Goal: Transaction & Acquisition: Subscribe to service/newsletter

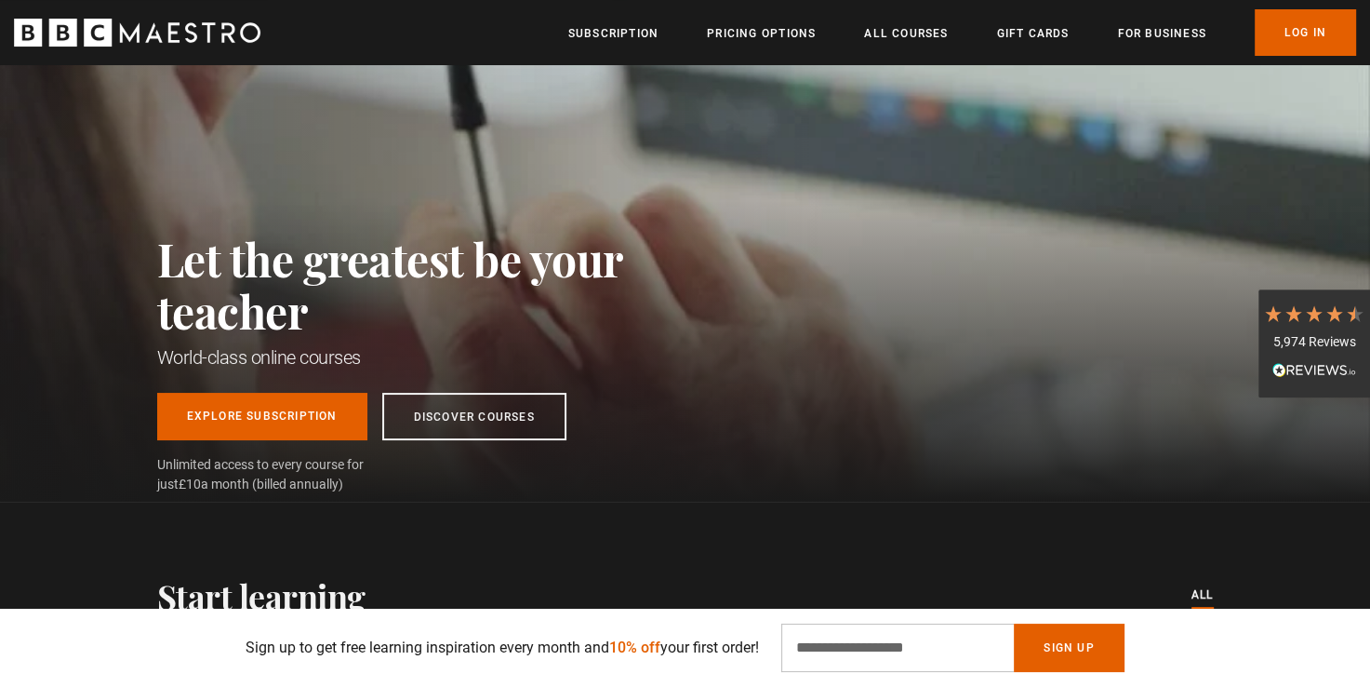
scroll to position [0, 243]
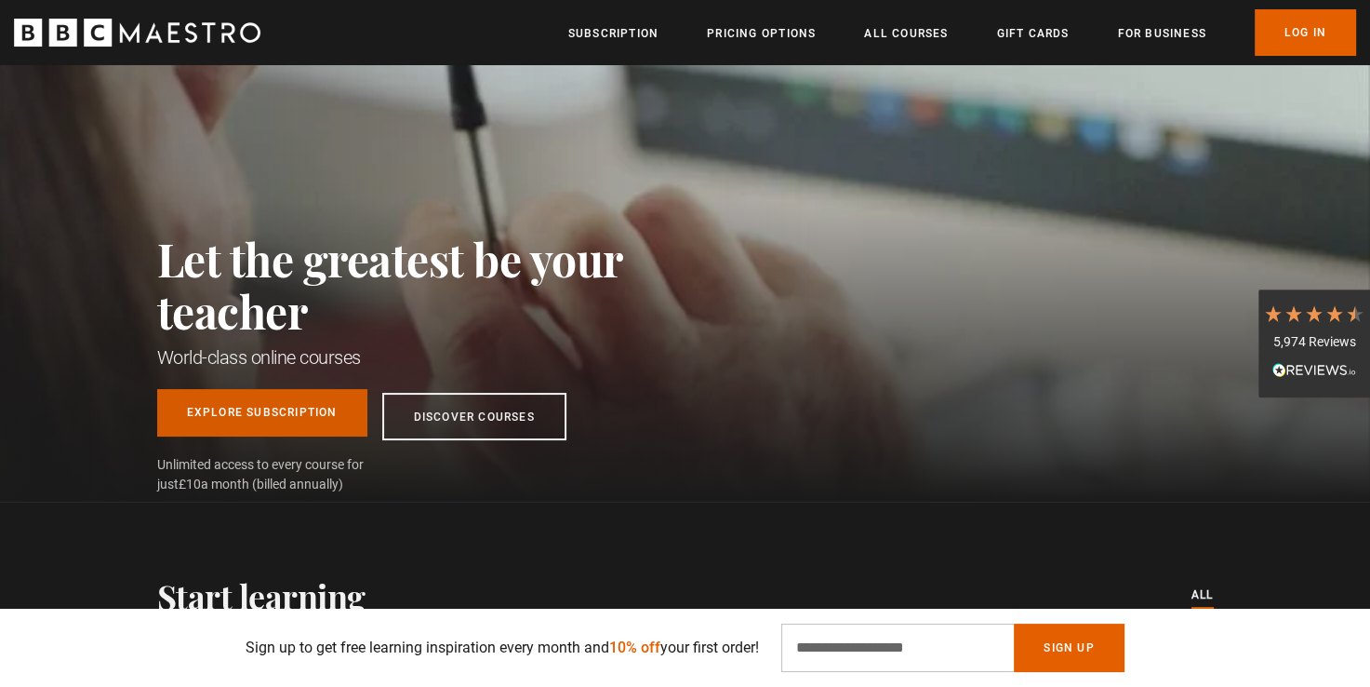
click at [239, 415] on link "Explore Subscription" at bounding box center [262, 412] width 210 height 47
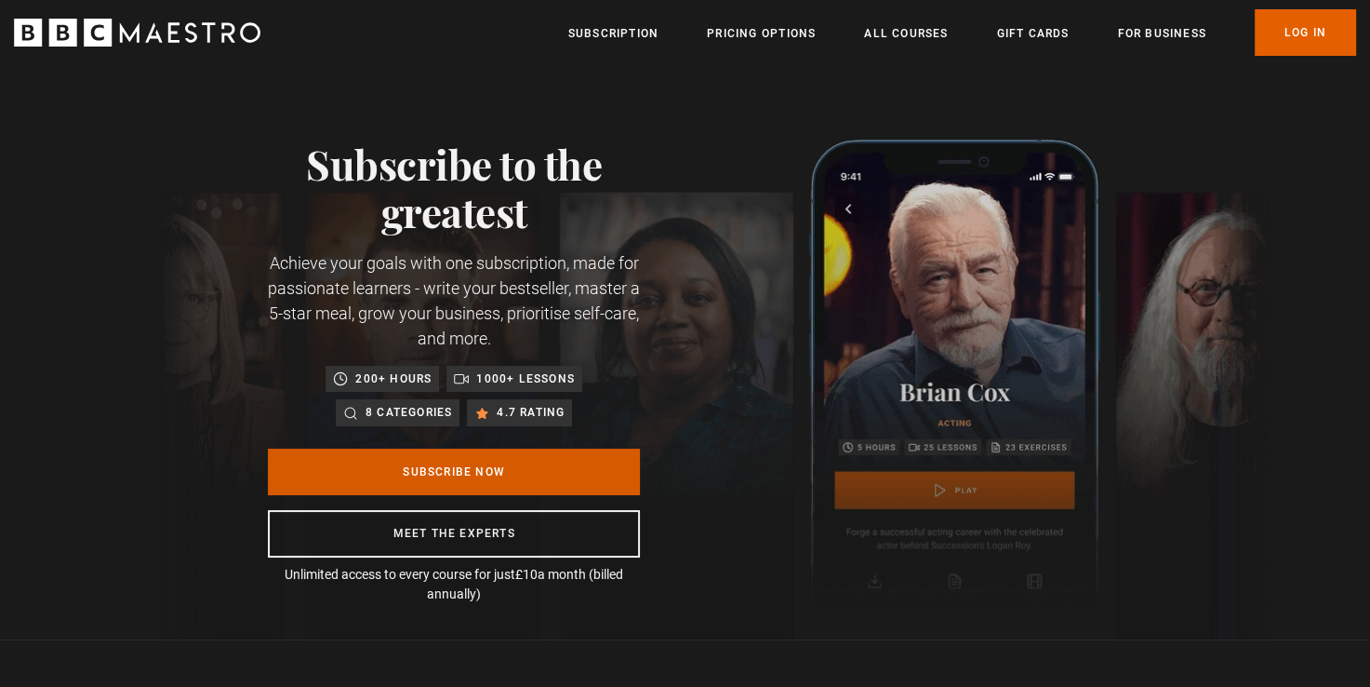
click at [439, 470] on link "Subscribe Now" at bounding box center [454, 471] width 372 height 47
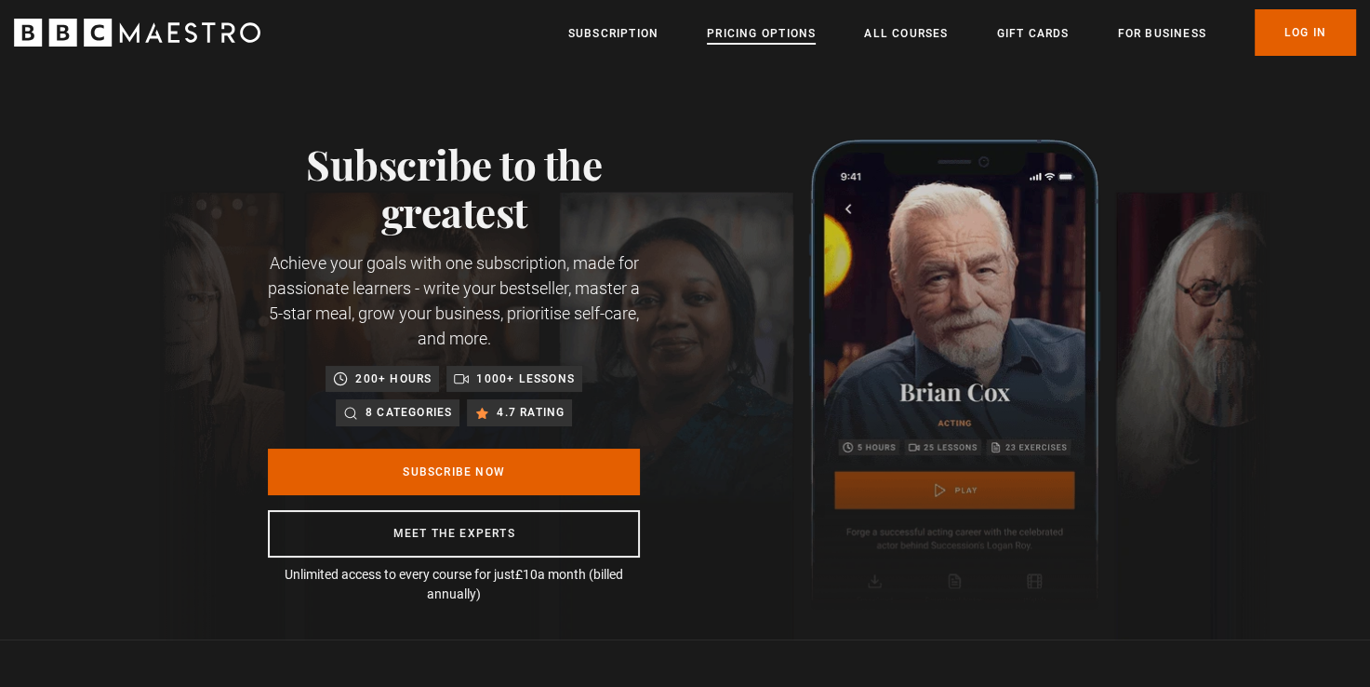
click at [774, 31] on link "Pricing Options" at bounding box center [761, 33] width 109 height 19
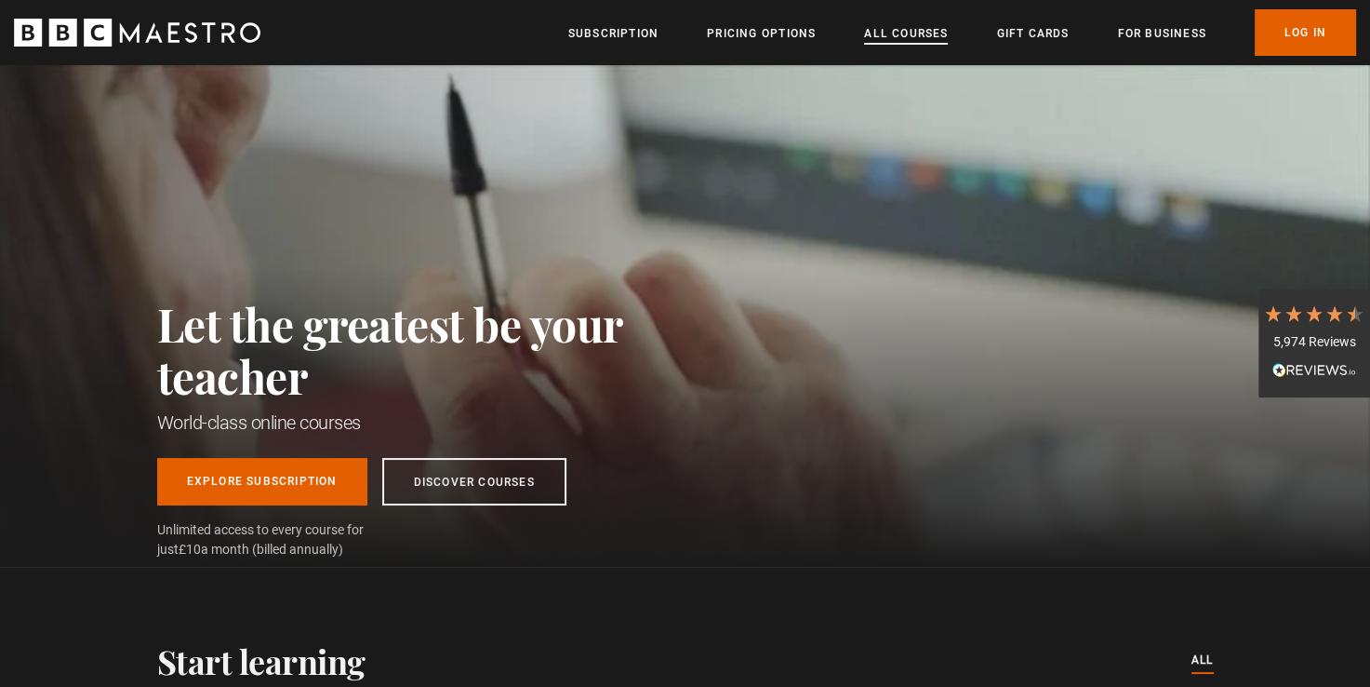
click at [916, 36] on link "All Courses" at bounding box center [906, 33] width 84 height 19
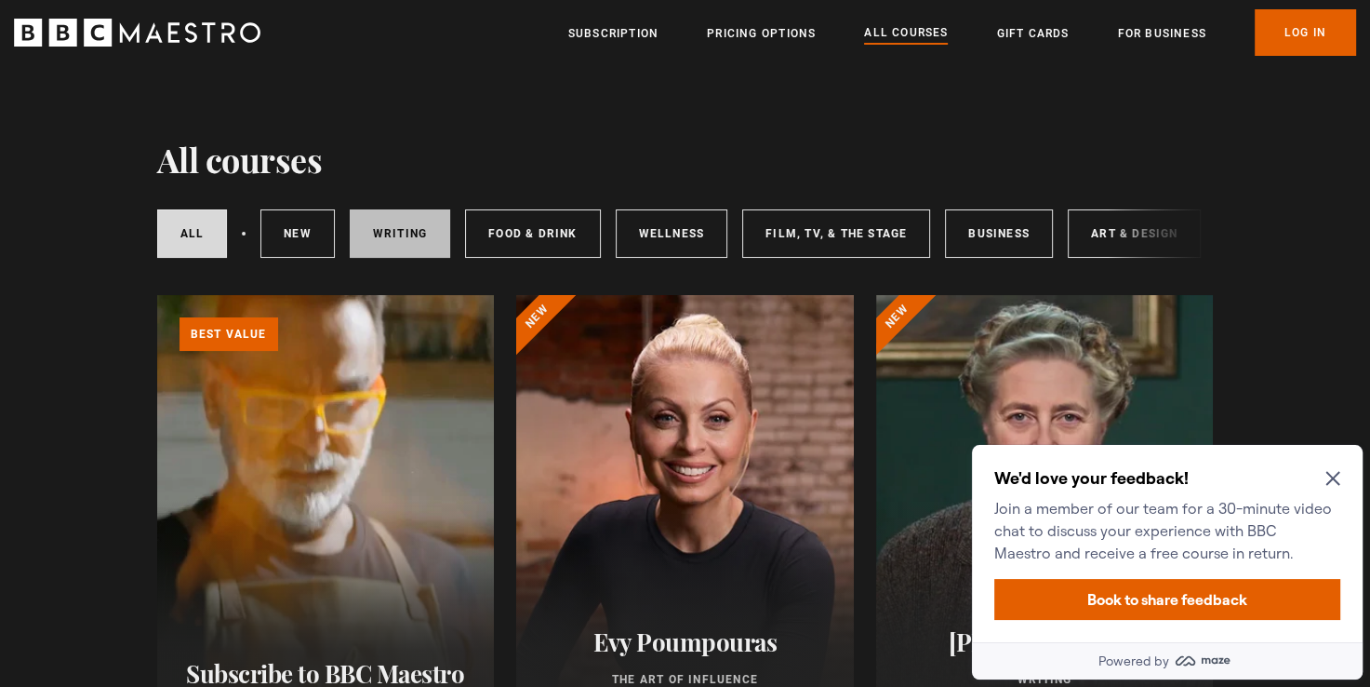
click at [405, 230] on link "Writing" at bounding box center [400, 233] width 100 height 48
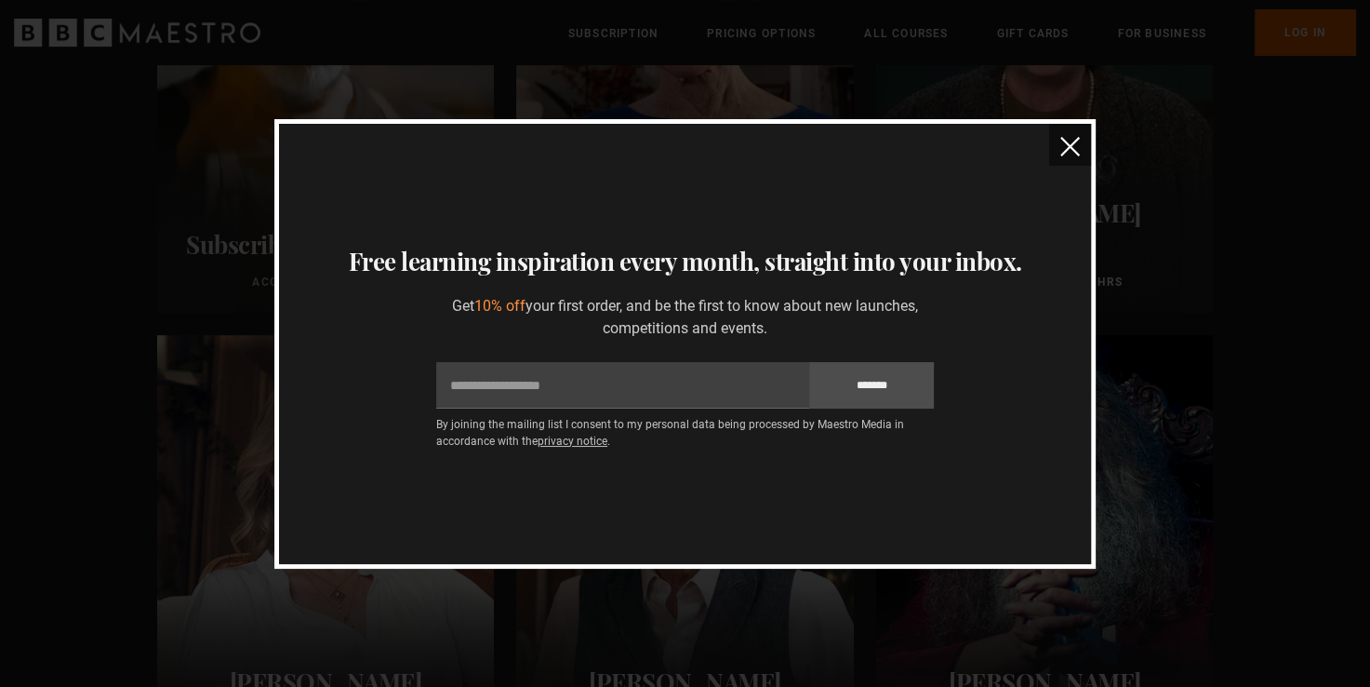
scroll to position [419, 0]
click at [1070, 147] on img "close" at bounding box center [1071, 147] width 20 height 20
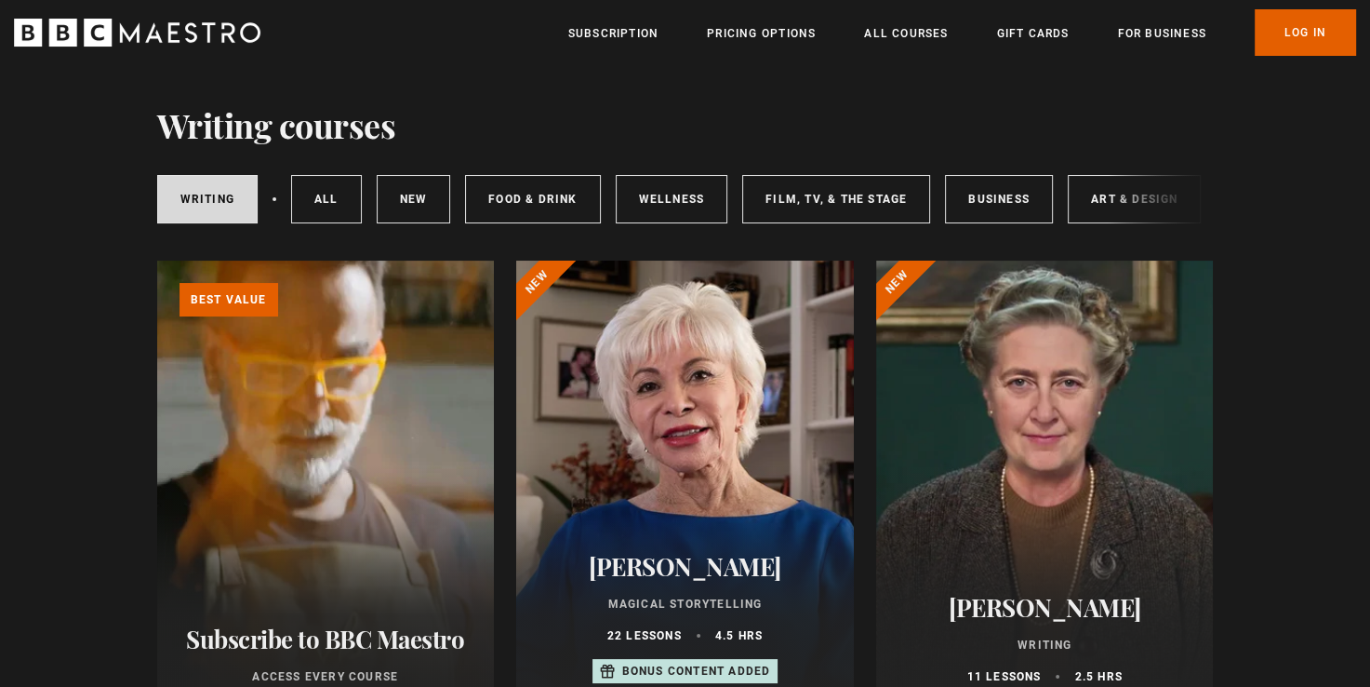
scroll to position [0, 0]
